Goal: Navigation & Orientation: Find specific page/section

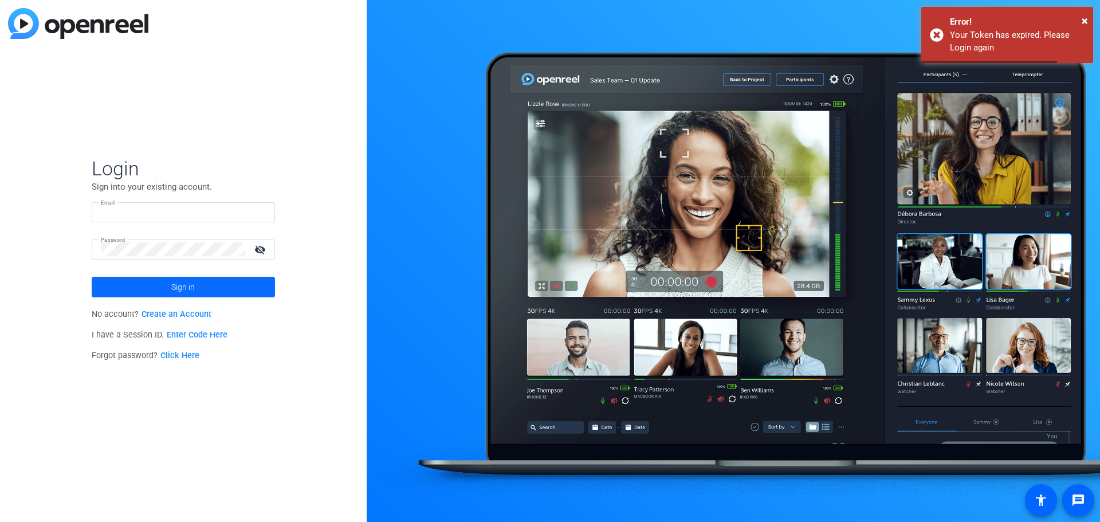
type input "[EMAIL_ADDRESS][DOMAIN_NAME]"
click at [161, 285] on span at bounding box center [183, 286] width 183 height 27
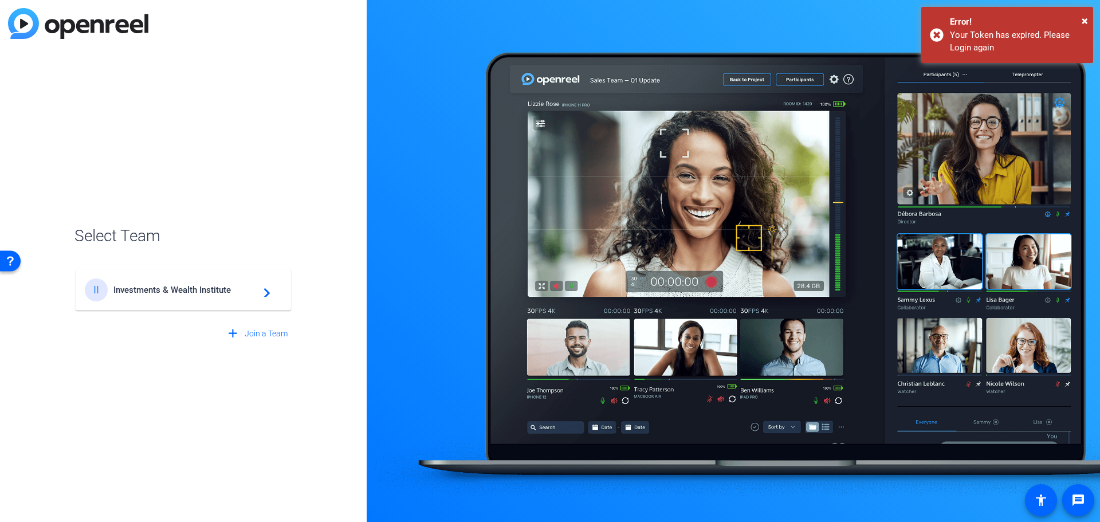
click at [231, 290] on span "Investments & Wealth Institute" at bounding box center [184, 290] width 143 height 10
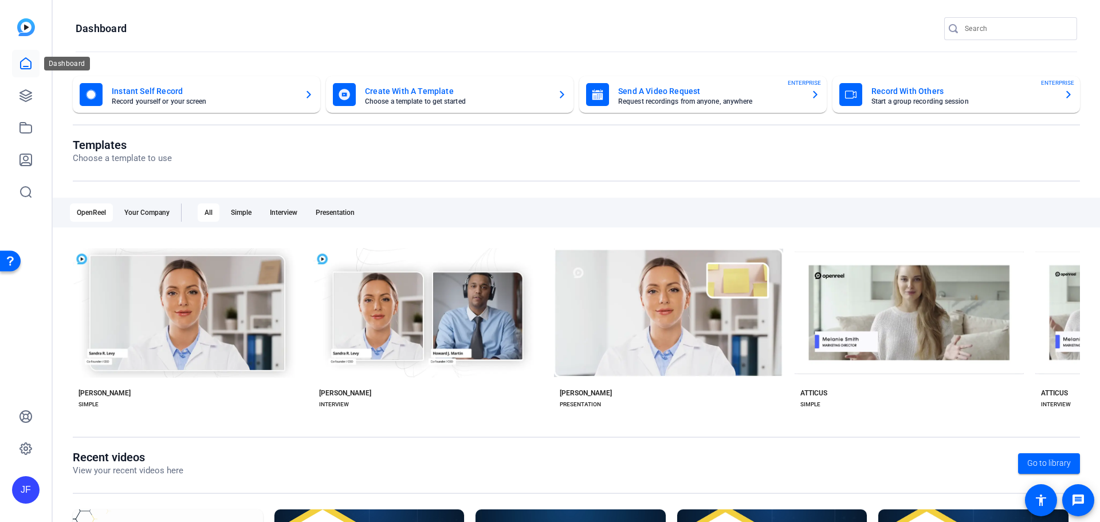
drag, startPoint x: 23, startPoint y: 64, endPoint x: 40, endPoint y: 60, distance: 17.1
click at [23, 64] on icon at bounding box center [26, 64] width 14 height 14
click at [20, 92] on icon at bounding box center [26, 96] width 14 height 14
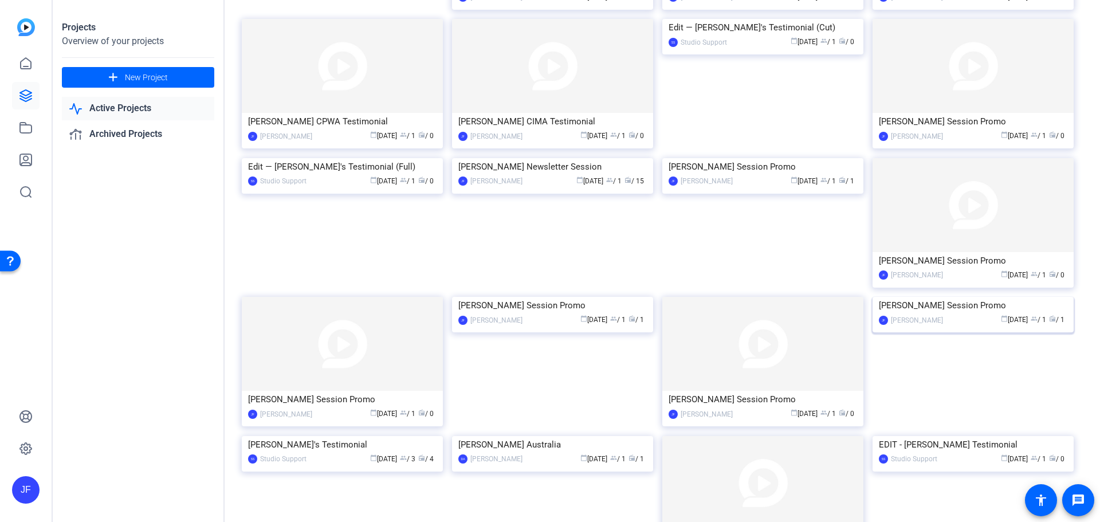
scroll to position [344, 0]
click at [1027, 296] on img at bounding box center [972, 296] width 201 height 0
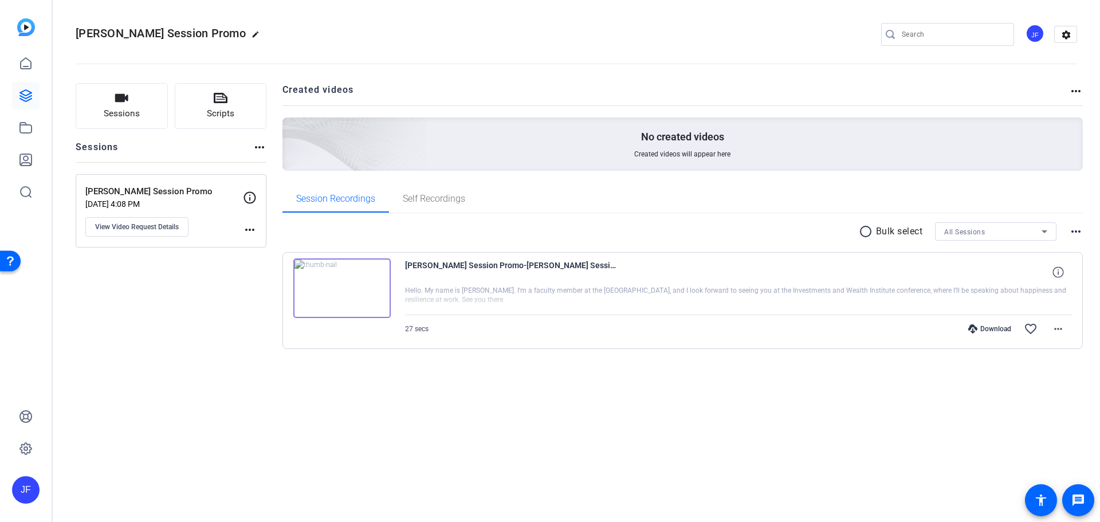
click at [343, 286] on img at bounding box center [341, 288] width 97 height 60
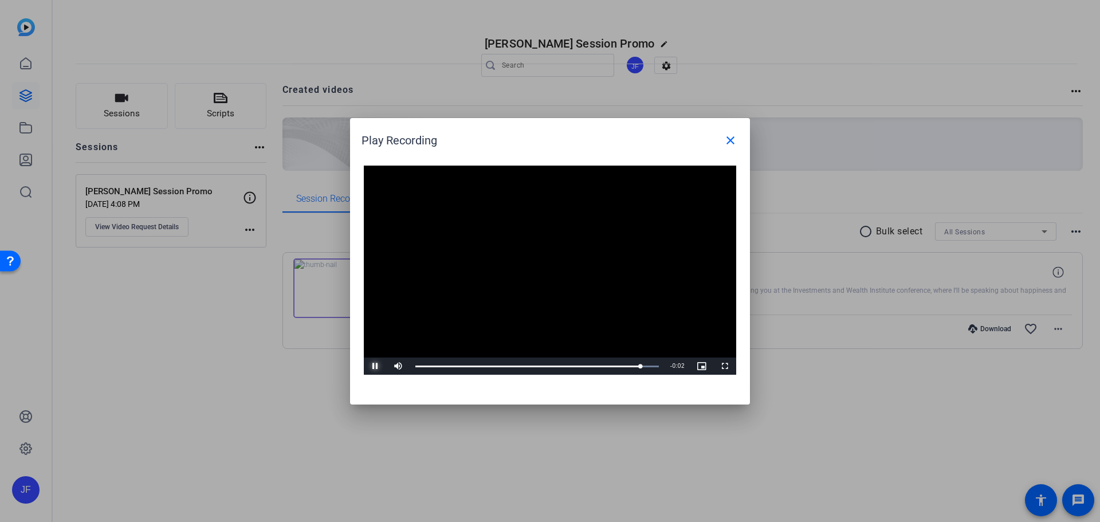
click at [375, 366] on span "Video Player" at bounding box center [375, 366] width 23 height 0
drag, startPoint x: 641, startPoint y: 364, endPoint x: 632, endPoint y: 366, distance: 8.8
click at [631, 366] on div "0:23" at bounding box center [522, 366] width 215 height 3
click at [376, 366] on span "Video Player" at bounding box center [375, 366] width 23 height 0
